Goal: Find specific page/section: Find specific page/section

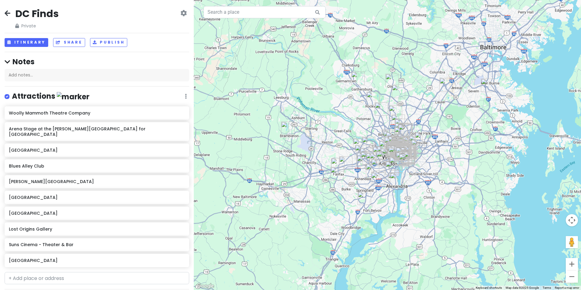
click at [8, 13] on icon at bounding box center [8, 13] width 6 height 5
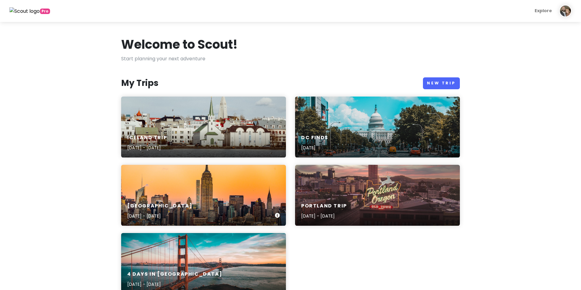
click at [181, 188] on div "NYC [DATE] - [DATE]" at bounding box center [203, 195] width 165 height 61
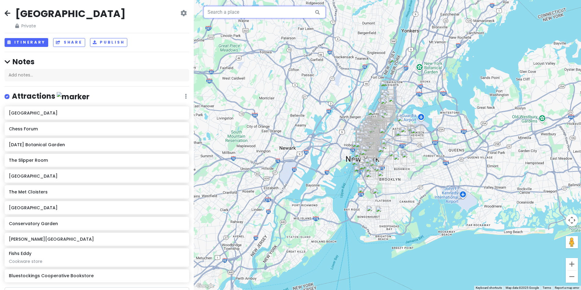
click at [236, 13] on input "text" at bounding box center [265, 12] width 122 height 12
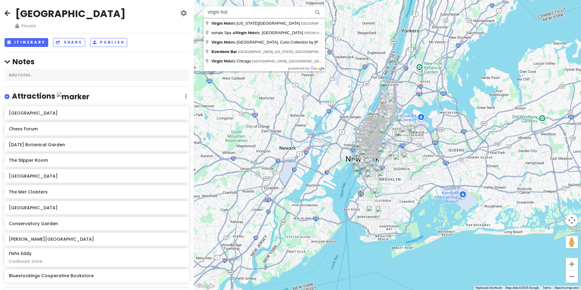
type input "Virgin Hotels [US_STATE][GEOGRAPHIC_DATA], [GEOGRAPHIC_DATA], [US_STATE], [GEOG…"
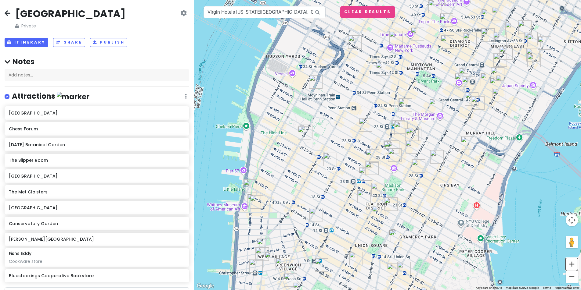
click at [571, 265] on button "Zoom in" at bounding box center [572, 264] width 12 height 12
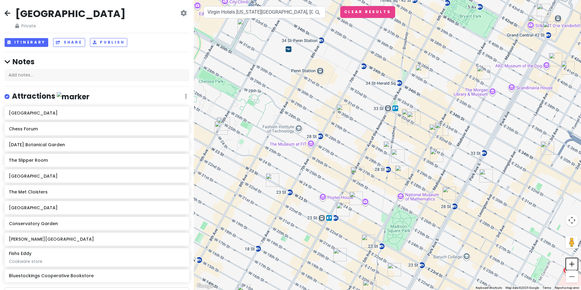
click at [571, 266] on button "Zoom in" at bounding box center [572, 264] width 12 height 12
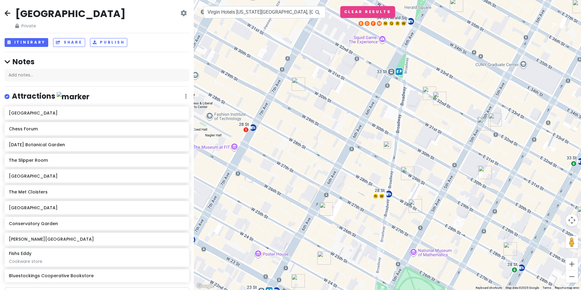
click at [407, 171] on img "Koloman" at bounding box center [407, 173] width 13 height 13
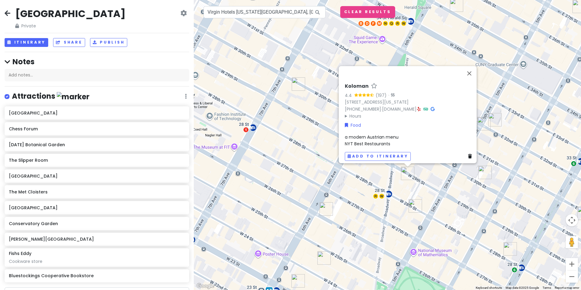
click at [416, 208] on img "Lola's" at bounding box center [415, 206] width 13 height 13
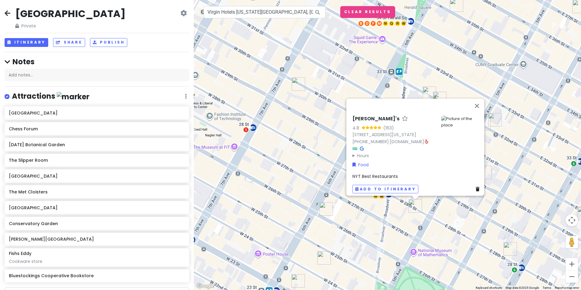
click at [410, 224] on div "Lola's 4.8 (163) [STREET_ADDRESS][US_STATE] [PHONE_NUMBER] · [DOMAIN_NAME] · Ho…" at bounding box center [387, 145] width 387 height 290
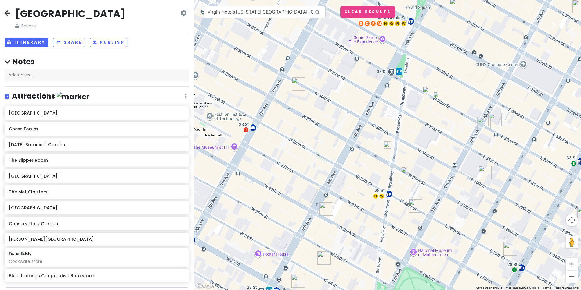
click at [439, 95] on img "Jongro BBQ" at bounding box center [439, 98] width 13 height 13
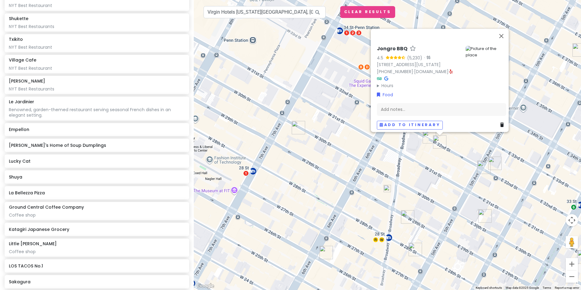
scroll to position [2160, 0]
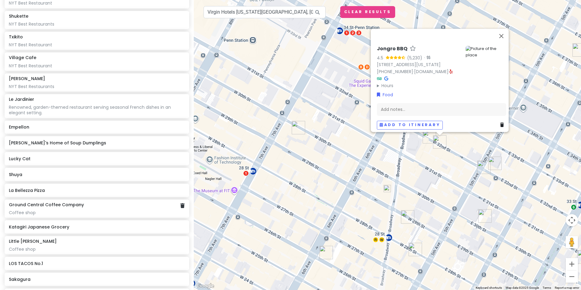
click at [51, 209] on div "Ground Central Coffee Company Coffee shop" at bounding box center [97, 209] width 185 height 18
